Goal: Navigation & Orientation: Understand site structure

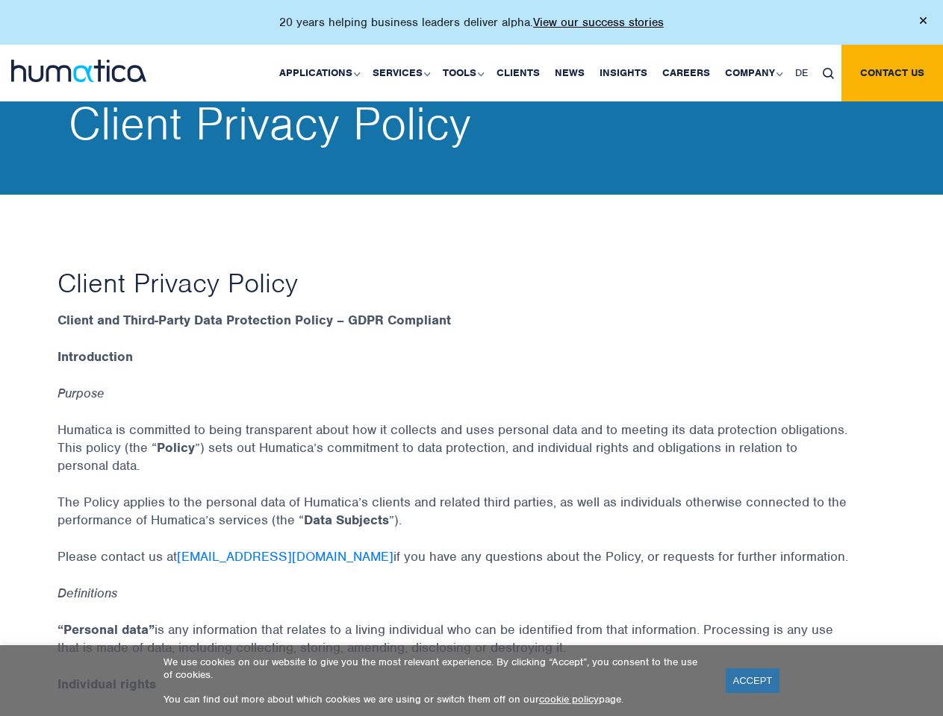
click at [471, 28] on p "20 years helping business leaders deliver alpha. View our success stories" at bounding box center [471, 22] width 384 height 15
click at [322, 72] on link "Applications" at bounding box center [318, 73] width 93 height 57
click at [403, 72] on link "Services" at bounding box center [400, 73] width 70 height 57
click at [465, 72] on link "Tools" at bounding box center [462, 73] width 54 height 57
click at [752, 72] on link "Company" at bounding box center [752, 73] width 70 height 57
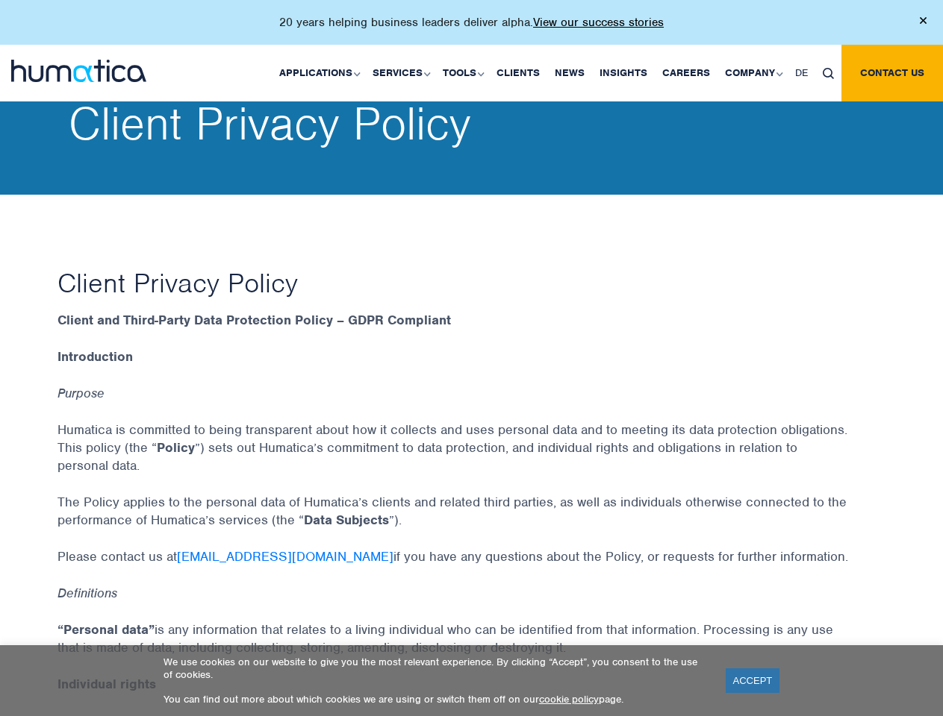
click at [828, 72] on img at bounding box center [827, 73] width 11 height 11
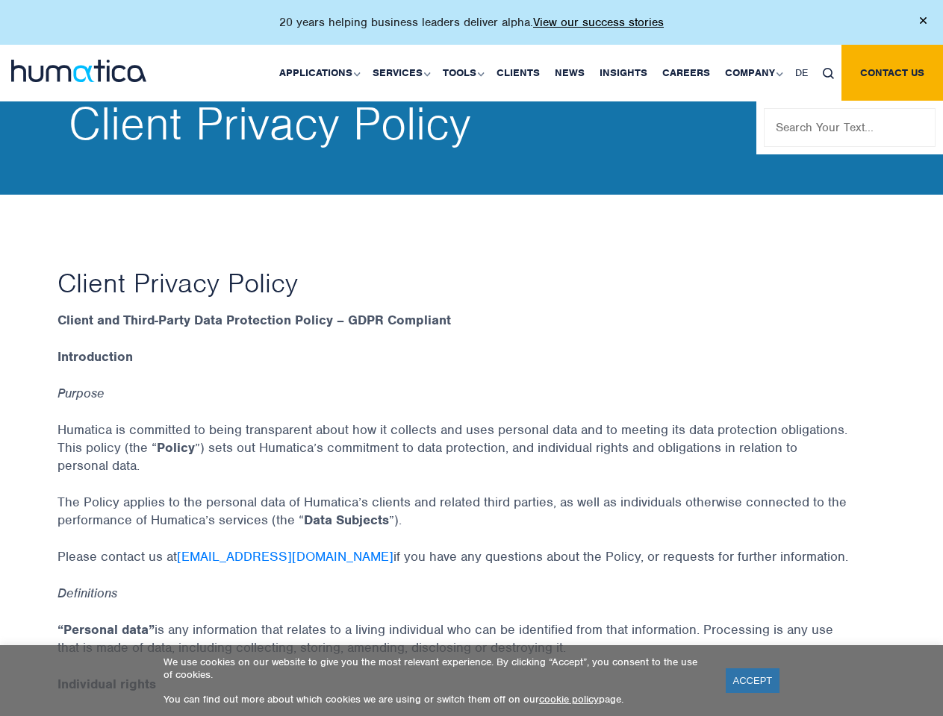
click at [752, 681] on link "ACCEPT" at bounding box center [752, 681] width 54 height 25
